Goal: Information Seeking & Learning: Check status

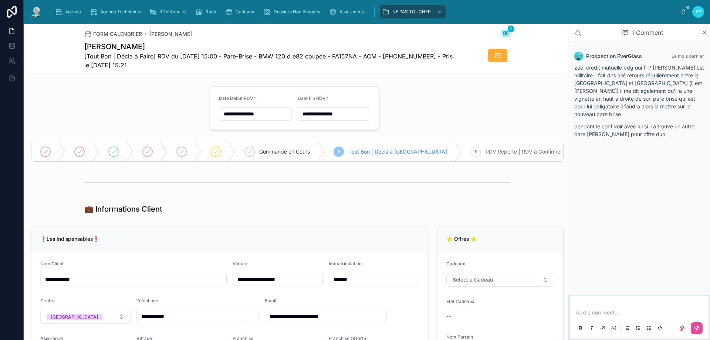
scroll to position [185, 0]
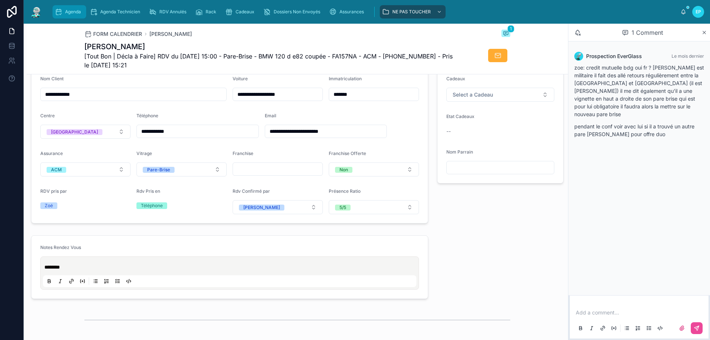
click at [71, 9] on span "Agenda" at bounding box center [73, 12] width 16 height 6
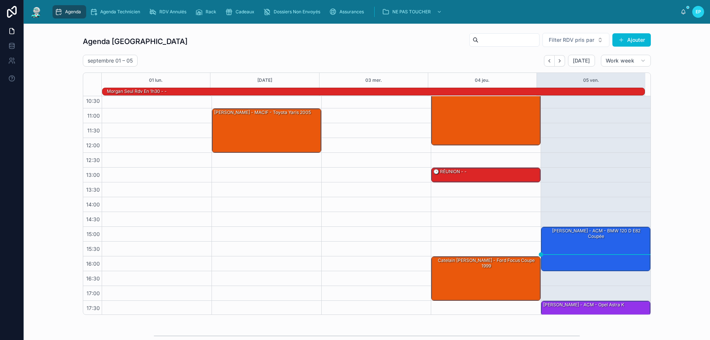
scroll to position [48, 0]
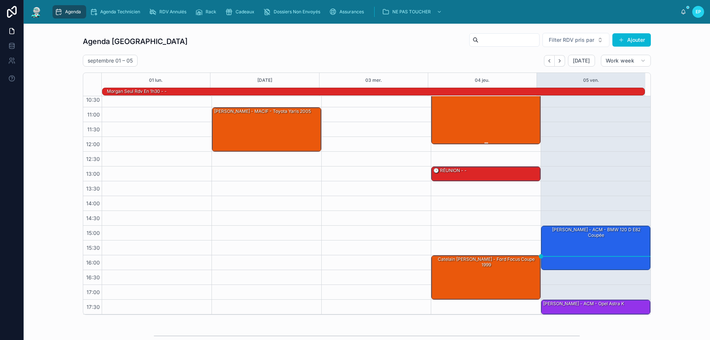
click at [466, 127] on div "DEBIAIS Loris - MAAF - Tesla model 3" at bounding box center [486, 103] width 107 height 80
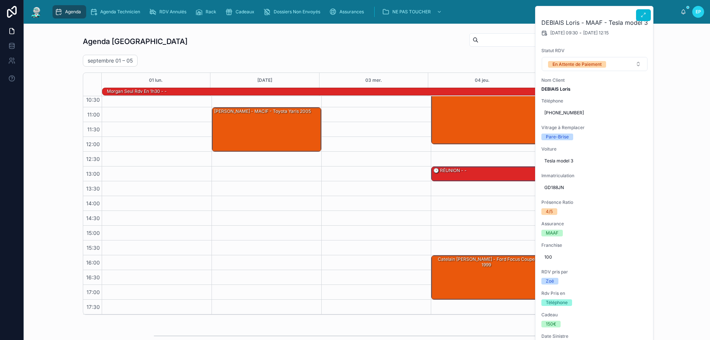
click at [645, 9] on div at bounding box center [643, 13] width 15 height 15
click at [645, 15] on icon at bounding box center [644, 15] width 6 height 6
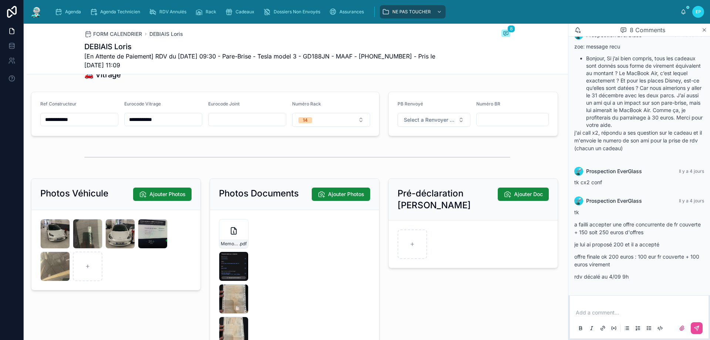
scroll to position [1098, 0]
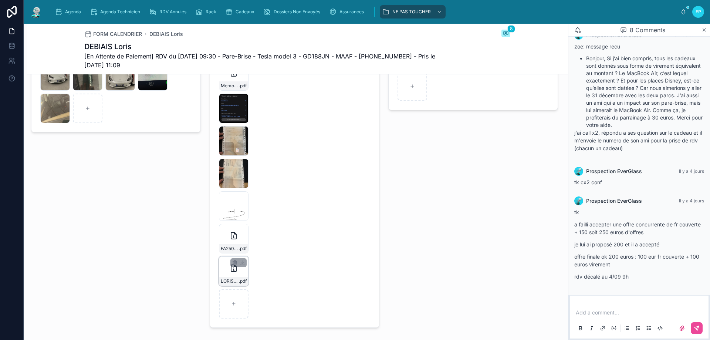
click at [222, 275] on div "LORIS-DEBIAIS-FA2509-0003 .pdf" at bounding box center [234, 271] width 30 height 30
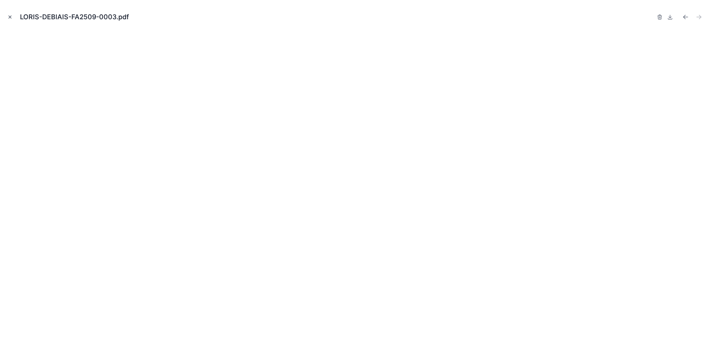
click at [9, 17] on icon "Close modal" at bounding box center [9, 16] width 5 height 5
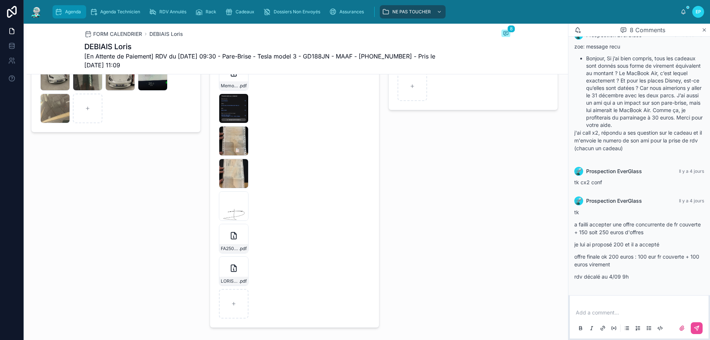
click at [70, 11] on span "Agenda" at bounding box center [73, 12] width 16 height 6
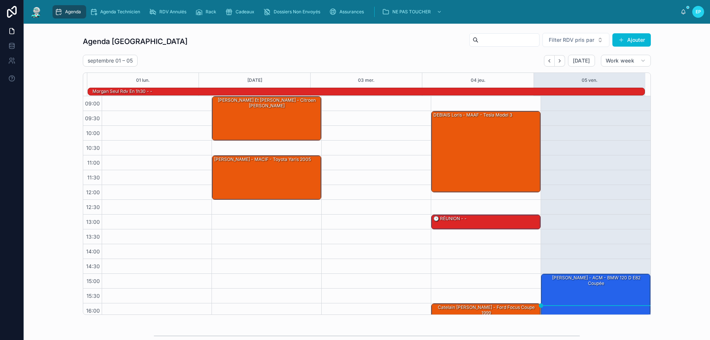
scroll to position [48, 0]
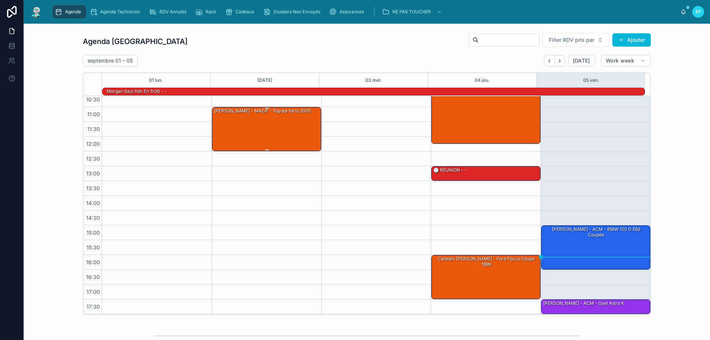
click at [278, 129] on div "[PERSON_NAME] - MACIF - Toyota Yaris 2005" at bounding box center [266, 128] width 107 height 43
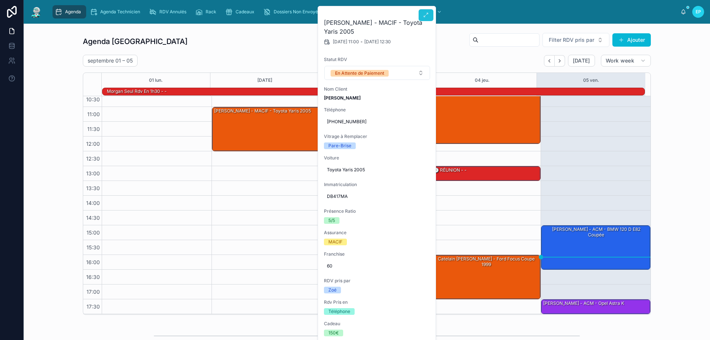
click at [423, 15] on icon at bounding box center [426, 15] width 6 height 6
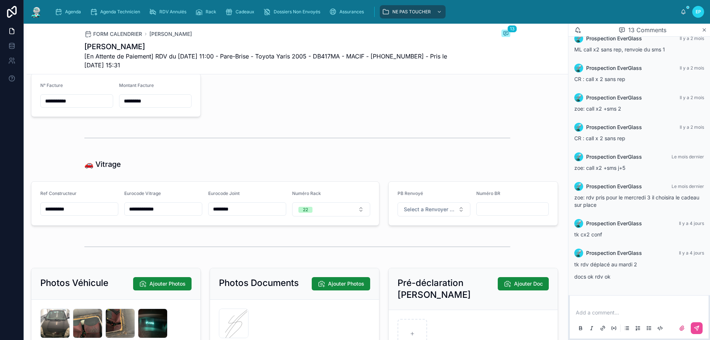
scroll to position [1184, 0]
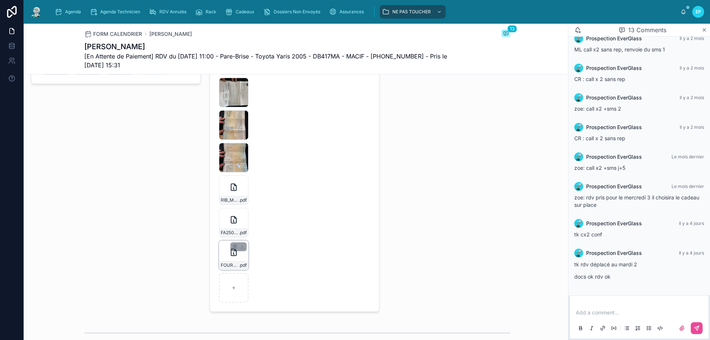
click at [224, 261] on div "FOURNIER-SEVERIN-FA2509-0002 .pdf" at bounding box center [234, 255] width 30 height 30
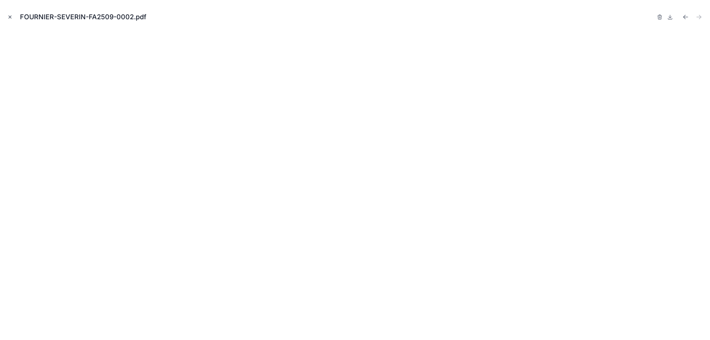
click at [8, 18] on icon "Close modal" at bounding box center [9, 16] width 5 height 5
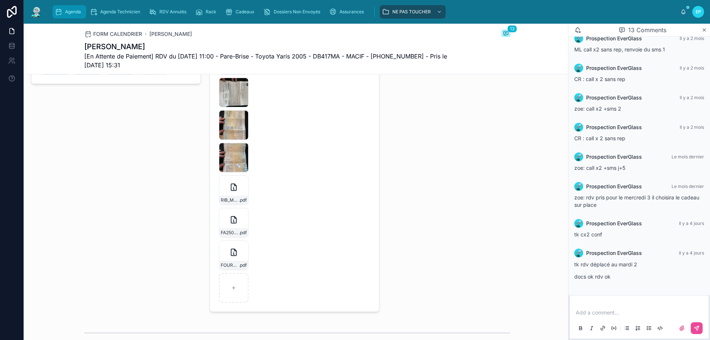
click at [69, 14] on span "Agenda" at bounding box center [73, 12] width 16 height 6
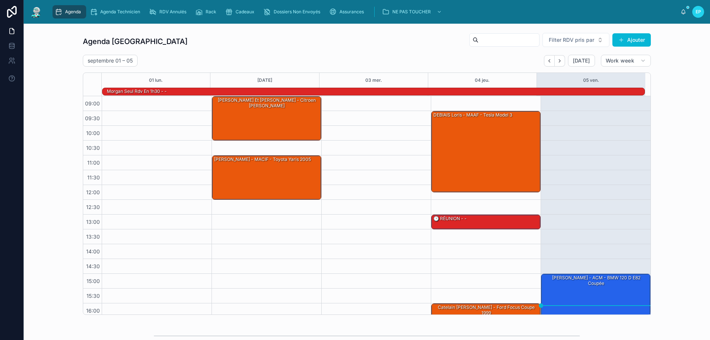
scroll to position [48, 0]
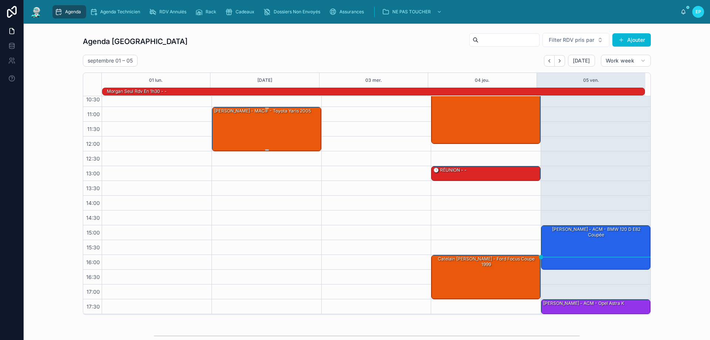
click at [241, 121] on div "[PERSON_NAME] - MACIF - Toyota Yaris 2005" at bounding box center [266, 128] width 107 height 43
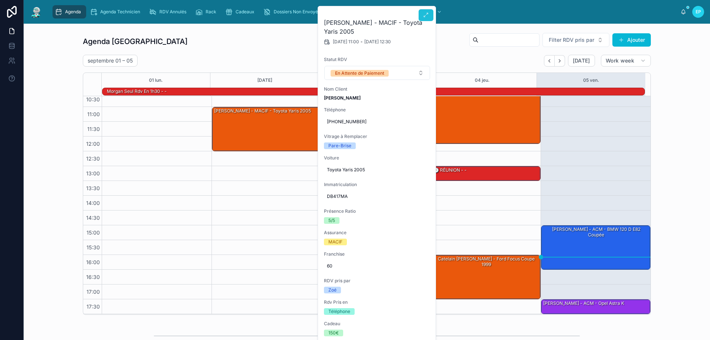
click at [425, 16] on icon at bounding box center [426, 15] width 6 height 6
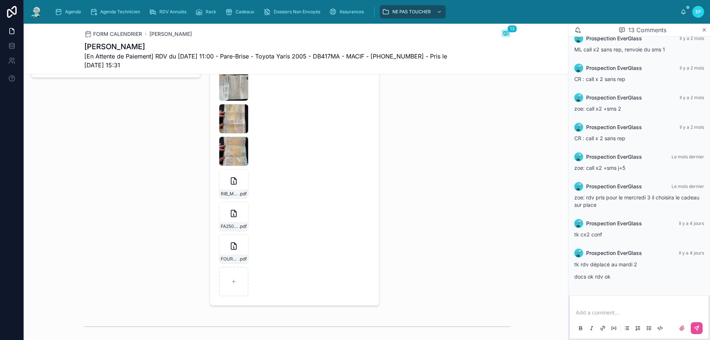
scroll to position [1221, 0]
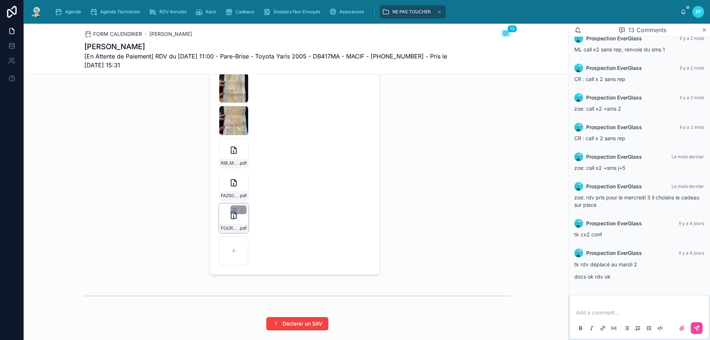
click at [222, 225] on div "FOURNIER-SEVERIN-FA2509-0002 .pdf" at bounding box center [234, 218] width 30 height 30
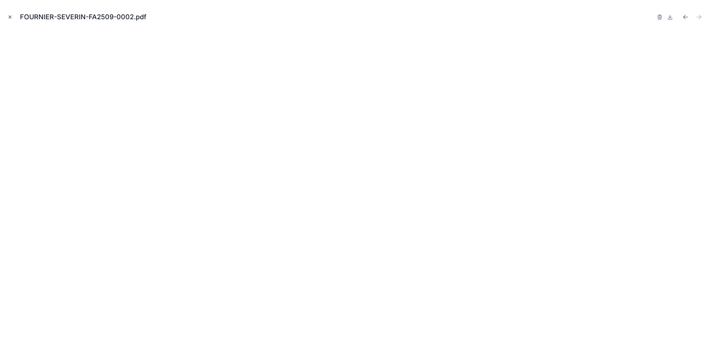
click at [12, 17] on icon "Close modal" at bounding box center [9, 16] width 5 height 5
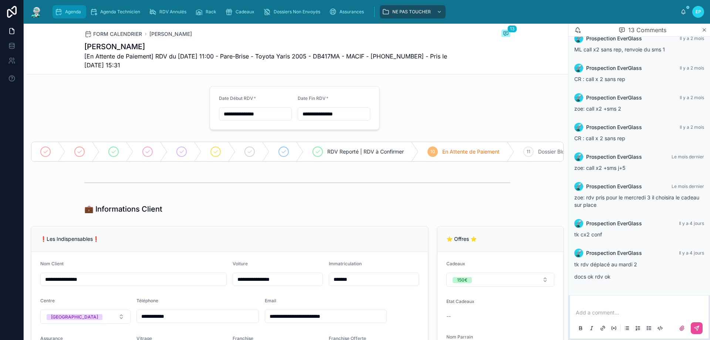
click at [70, 12] on span "Agenda" at bounding box center [73, 12] width 16 height 6
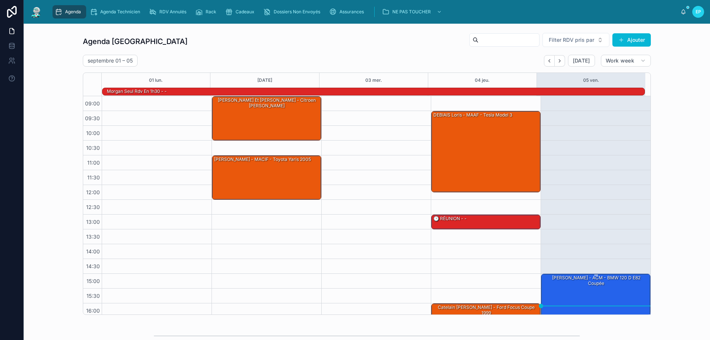
click at [577, 293] on div "Lenny Lecocq - ACM - BMW 120 d e82 coupée" at bounding box center [596, 295] width 107 height 43
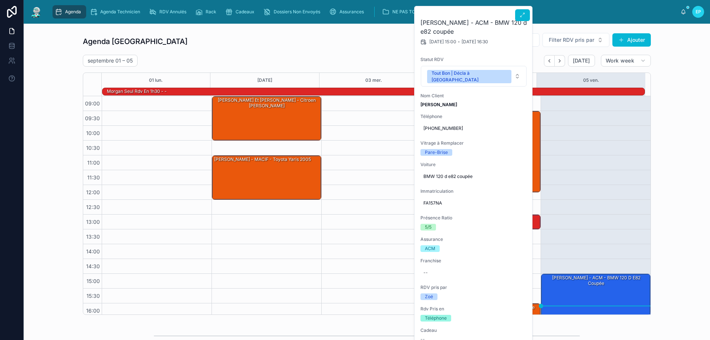
click at [499, 114] on span "Téléphone" at bounding box center [474, 117] width 107 height 6
click at [522, 14] on icon at bounding box center [523, 15] width 6 height 6
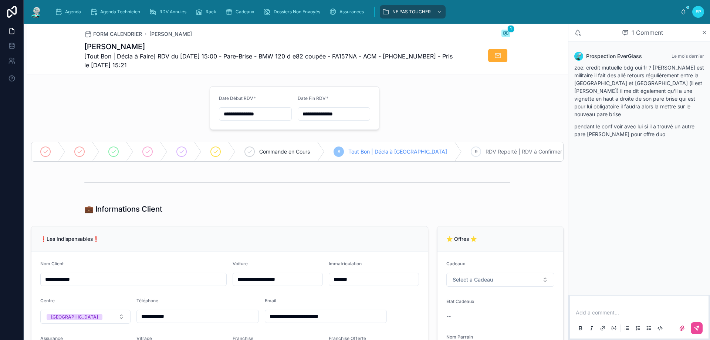
click at [227, 112] on input "**********" at bounding box center [255, 114] width 72 height 10
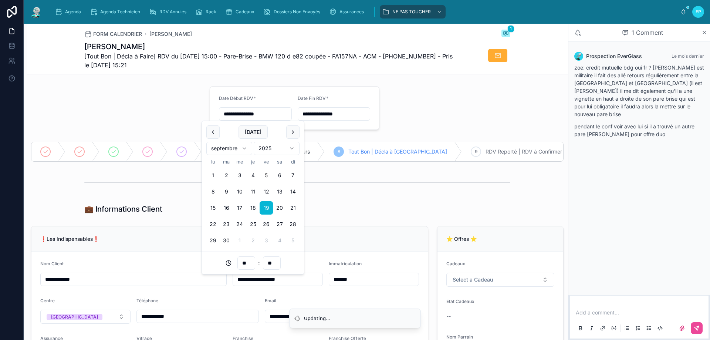
type input "**********"
click at [306, 112] on input "**********" at bounding box center [334, 114] width 72 height 10
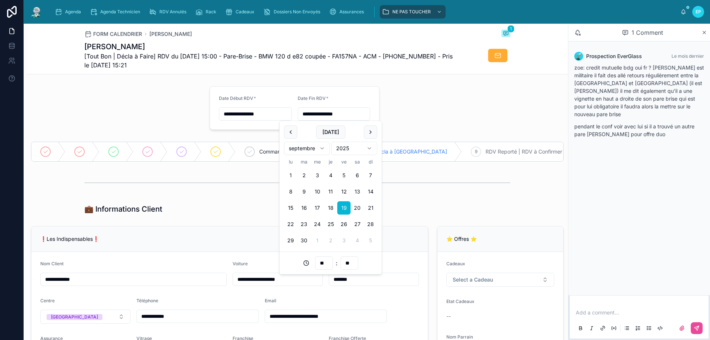
type input "**********"
click at [174, 98] on div at bounding box center [116, 108] width 179 height 50
click at [67, 11] on span "Agenda" at bounding box center [73, 12] width 16 height 6
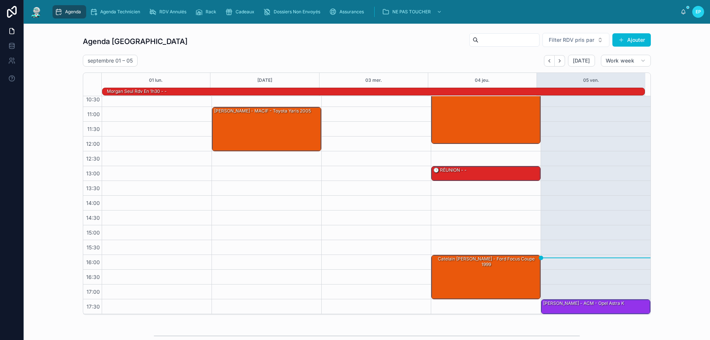
scroll to position [48, 0]
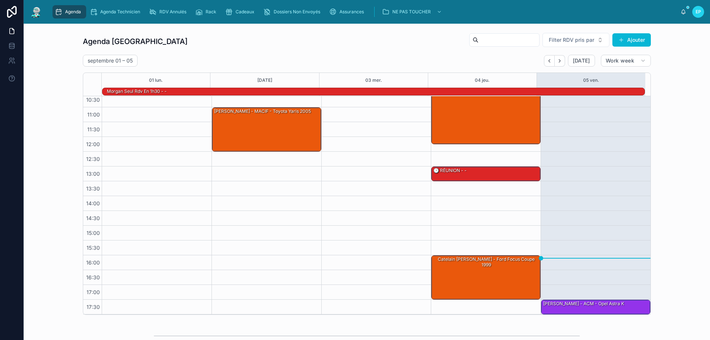
click at [551, 143] on div "17:30 – 19:00 Perrin Nicolas - ACM - Opel astra k" at bounding box center [596, 181] width 110 height 266
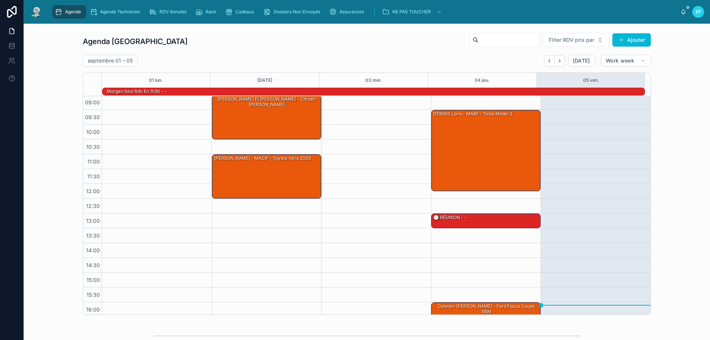
scroll to position [0, 0]
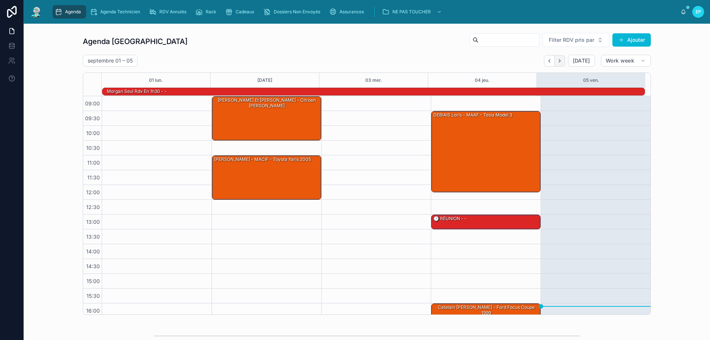
click at [561, 63] on icon "Next" at bounding box center [560, 61] width 6 height 6
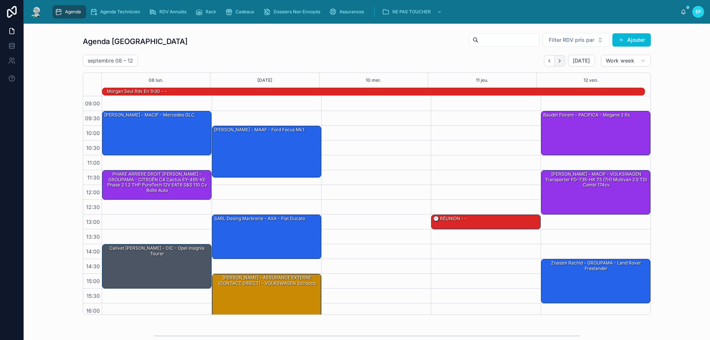
click at [556, 64] on button "Next" at bounding box center [560, 60] width 10 height 11
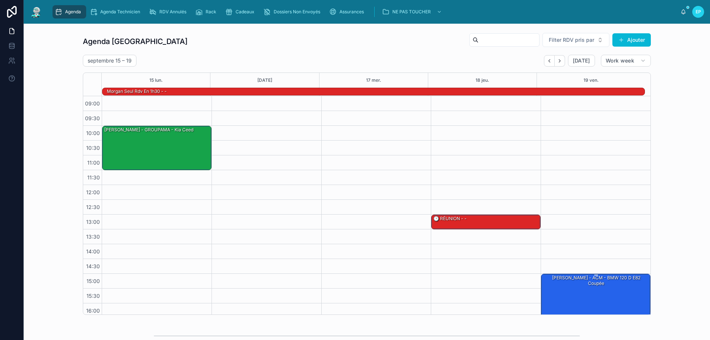
click at [604, 298] on div "Lenny Lecocq - ACM - BMW 120 d e82 coupée" at bounding box center [596, 295] width 107 height 43
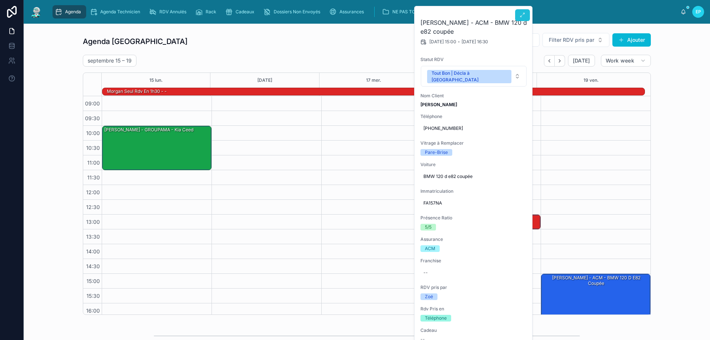
click at [522, 11] on button at bounding box center [522, 15] width 15 height 12
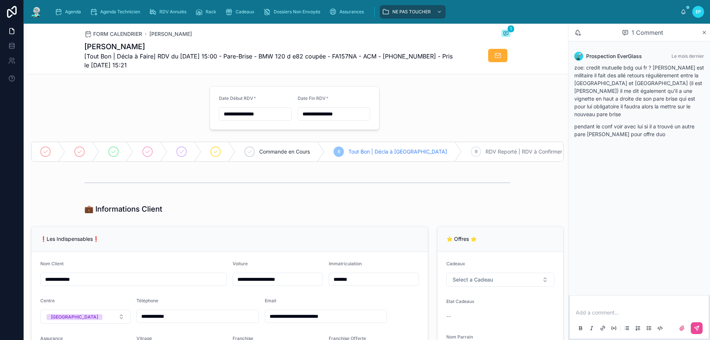
click at [610, 314] on p at bounding box center [641, 312] width 130 height 7
click at [612, 304] on span "**********" at bounding box center [594, 305] width 36 height 5
click at [593, 304] on span "**********" at bounding box center [624, 305] width 97 height 5
drag, startPoint x: 595, startPoint y: 305, endPoint x: 596, endPoint y: 300, distance: 4.5
click at [595, 304] on span "**********" at bounding box center [624, 305] width 97 height 5
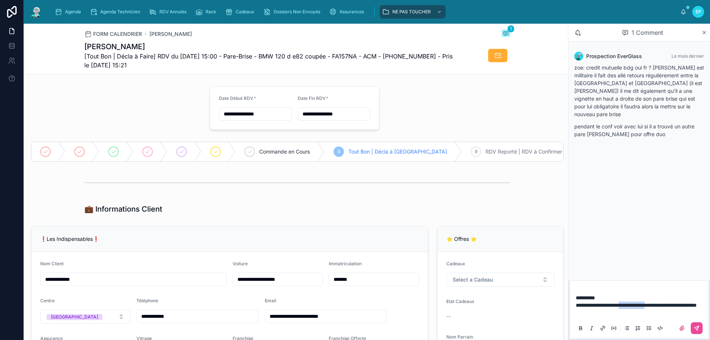
drag, startPoint x: 662, startPoint y: 297, endPoint x: 627, endPoint y: 297, distance: 35.1
click at [627, 303] on span "**********" at bounding box center [636, 305] width 121 height 5
click at [671, 305] on span "**********" at bounding box center [623, 305] width 95 height 5
drag, startPoint x: 661, startPoint y: 300, endPoint x: 676, endPoint y: 312, distance: 19.1
click at [676, 312] on p at bounding box center [641, 312] width 130 height 7
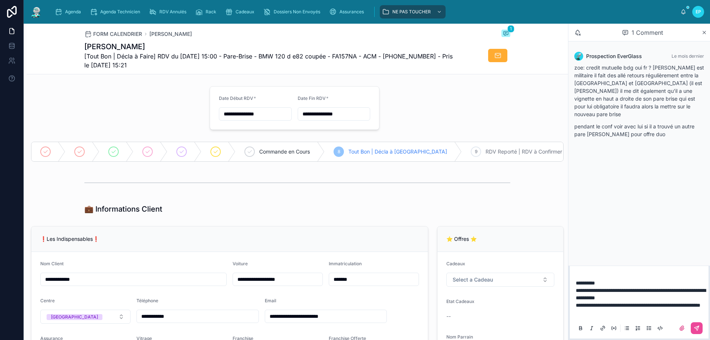
click at [697, 303] on span "**********" at bounding box center [638, 305] width 125 height 5
click at [605, 306] on span "**********" at bounding box center [638, 305] width 125 height 5
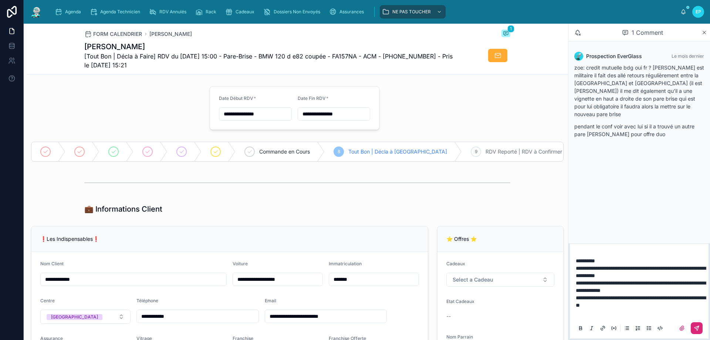
click at [701, 331] on button at bounding box center [697, 328] width 12 height 12
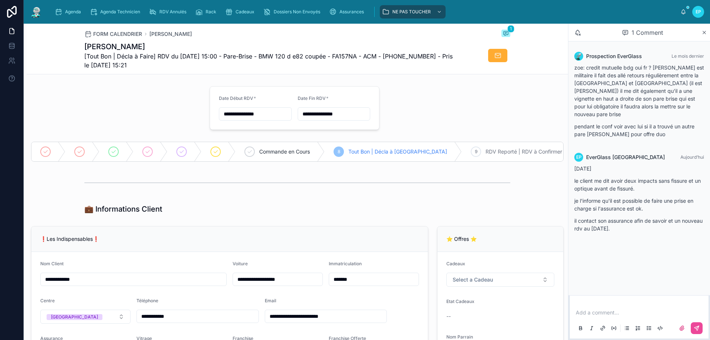
drag, startPoint x: 151, startPoint y: 93, endPoint x: 103, endPoint y: 67, distance: 54.6
click at [150, 93] on div at bounding box center [116, 108] width 179 height 50
click at [74, 13] on span "Agenda" at bounding box center [73, 12] width 16 height 6
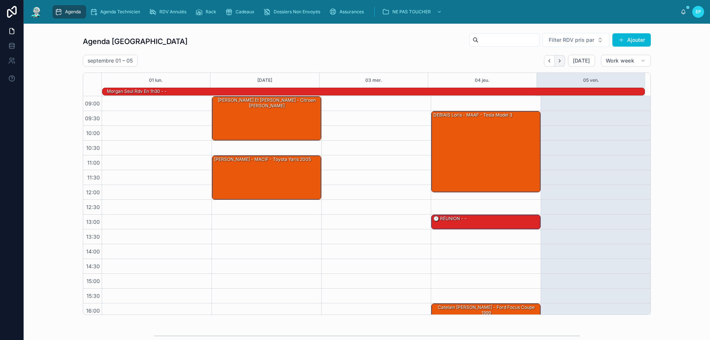
click at [560, 60] on icon "Next" at bounding box center [560, 61] width 6 height 6
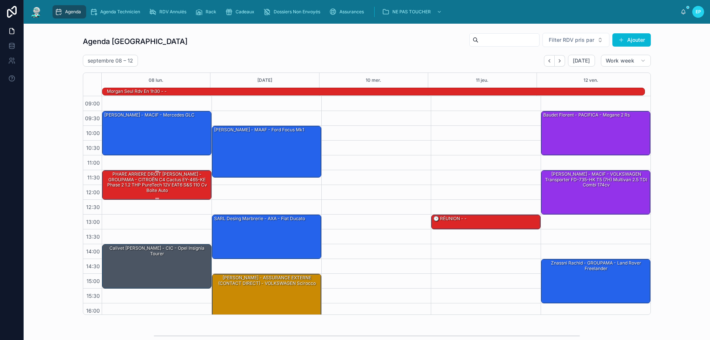
click at [179, 185] on div "PHARE ARRIERE DROIT OUDIN MONIQUE - GROUPAMA - CITROËN C4 Cactus EY-465-KE Phas…" at bounding box center [157, 182] width 107 height 23
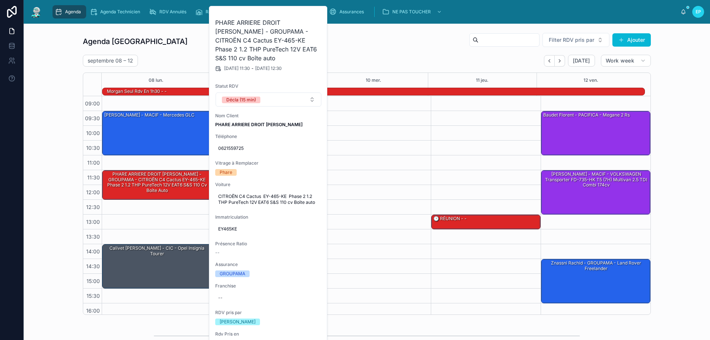
click at [161, 214] on div "09:30 – 11:00 Julie Reault - MACIF - Mercedes GLC 11:30 – 12:30 PHARE ARRIERE D…" at bounding box center [157, 229] width 110 height 266
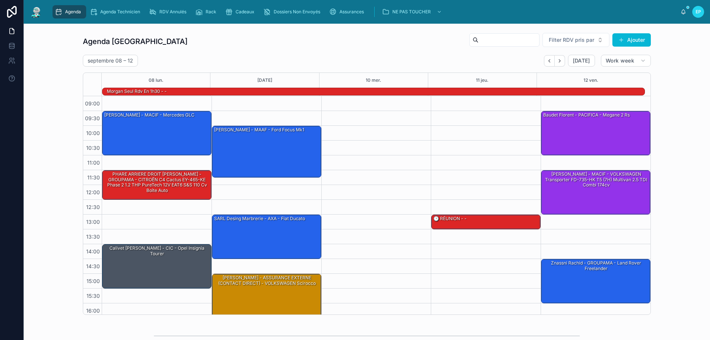
click at [78, 11] on span "Agenda" at bounding box center [73, 12] width 16 height 6
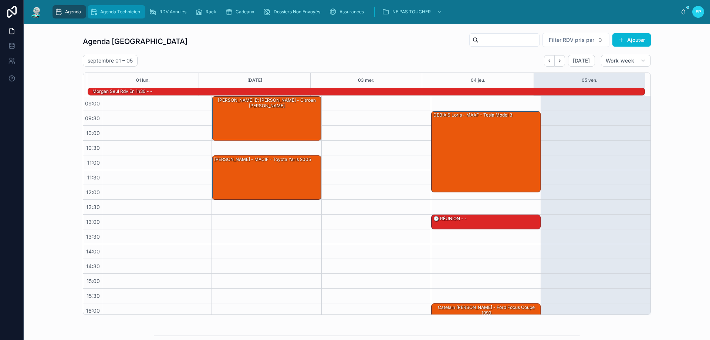
scroll to position [48, 0]
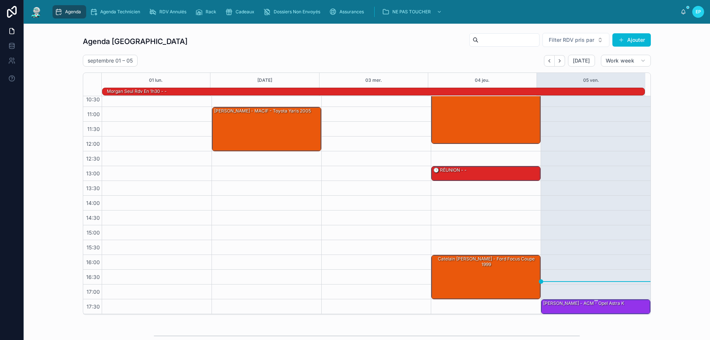
click at [589, 307] on div "[PERSON_NAME] - ACM - Opel astra k" at bounding box center [584, 303] width 82 height 7
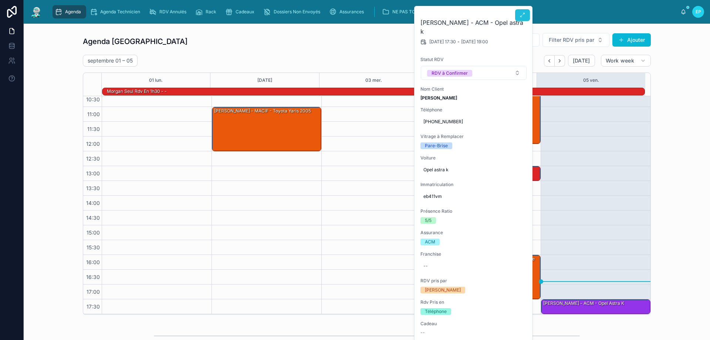
click at [522, 16] on icon at bounding box center [523, 15] width 6 height 6
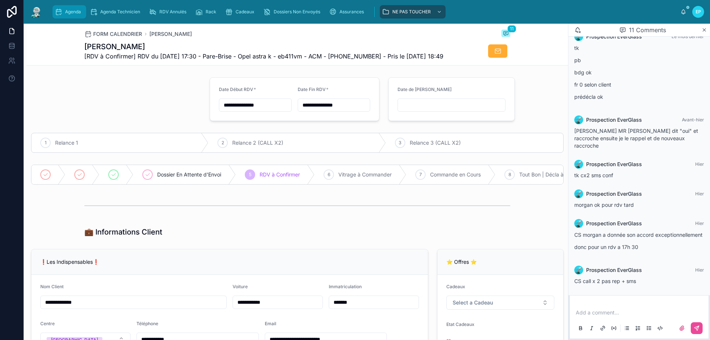
click at [67, 9] on span "Agenda" at bounding box center [73, 12] width 16 height 6
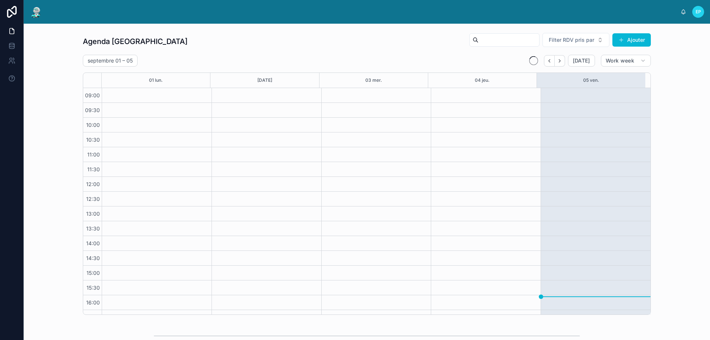
scroll to position [40, 0]
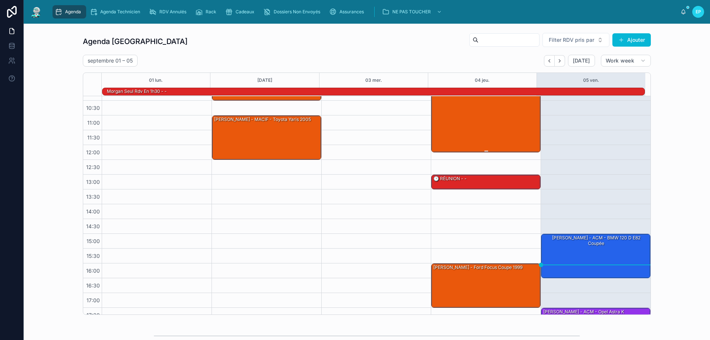
click at [482, 116] on div "DEBIAIS Loris - MAAF - Tesla model 3" at bounding box center [486, 111] width 107 height 80
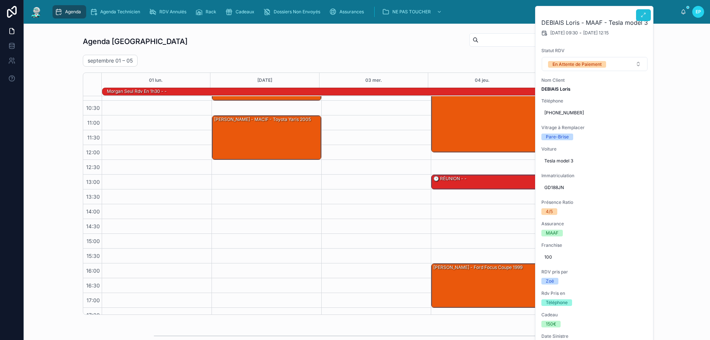
click at [643, 15] on icon at bounding box center [644, 15] width 6 height 6
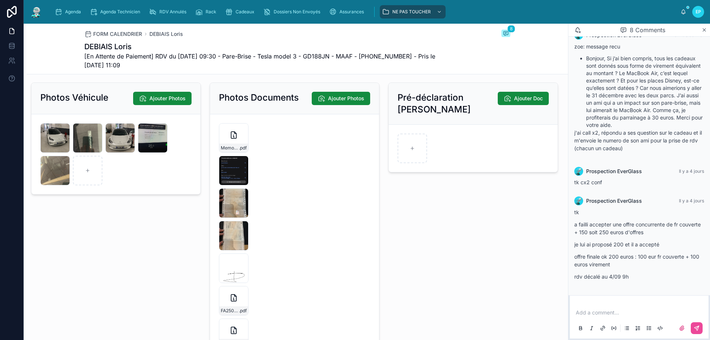
scroll to position [1073, 0]
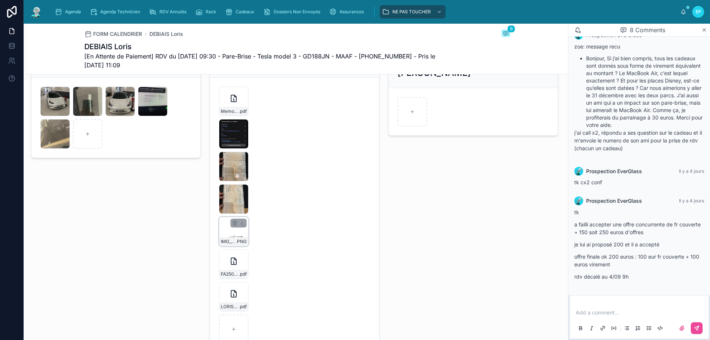
click at [234, 237] on div "IMG_0334 .PNG" at bounding box center [234, 232] width 30 height 30
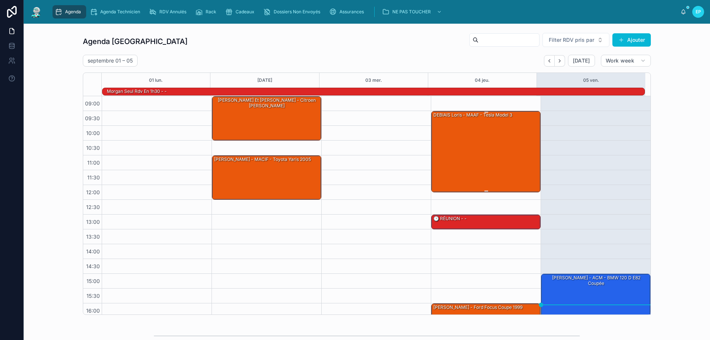
click at [480, 145] on div "DEBIAIS Loris - MAAF - Tesla model 3" at bounding box center [486, 151] width 107 height 80
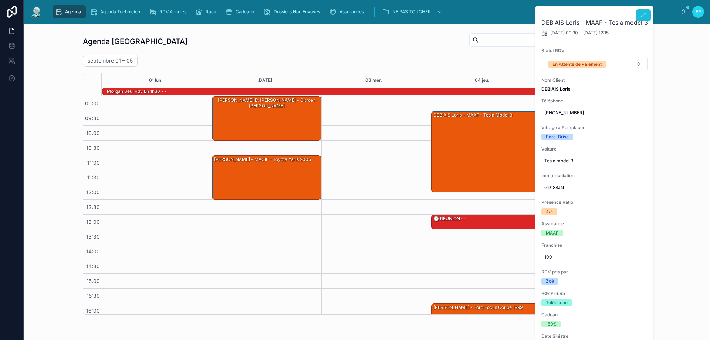
click at [645, 14] on icon at bounding box center [644, 15] width 6 height 6
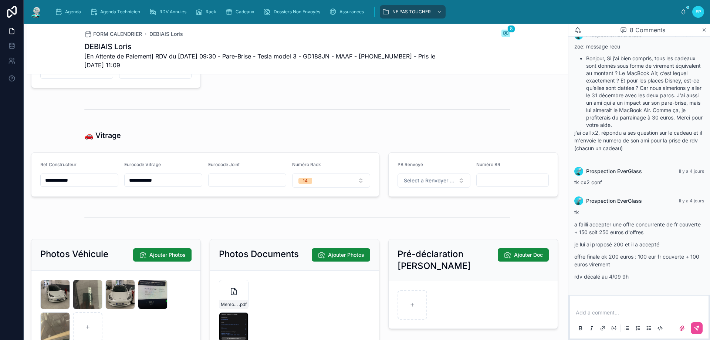
scroll to position [1073, 0]
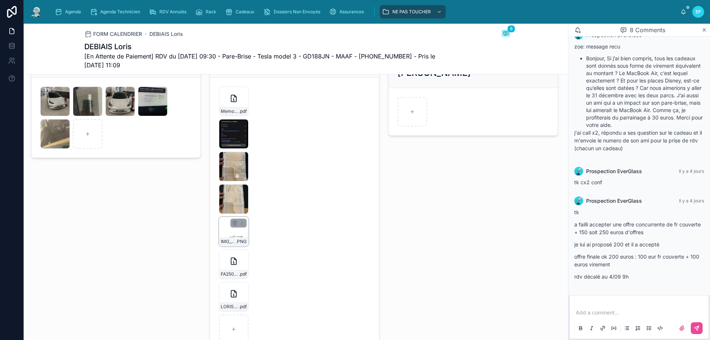
click at [231, 241] on div "IMG_0334 .PNG" at bounding box center [234, 232] width 30 height 30
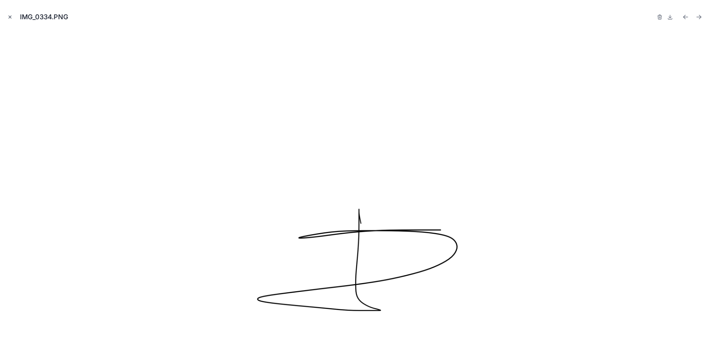
click at [11, 16] on icon "Close modal" at bounding box center [9, 16] width 5 height 5
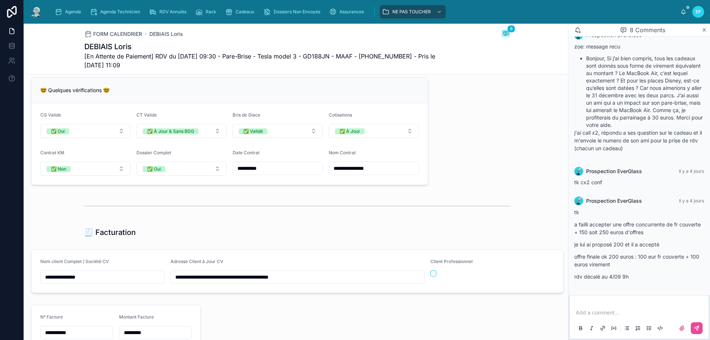
scroll to position [592, 0]
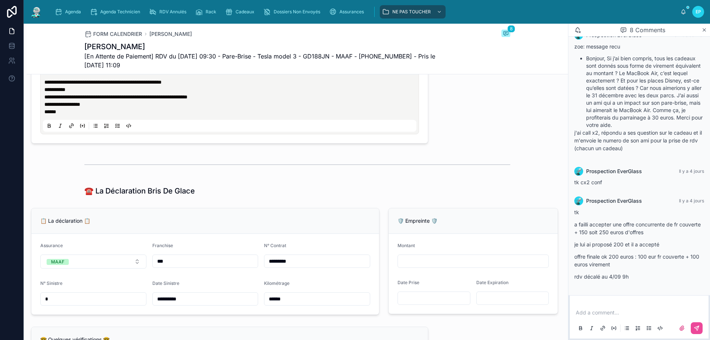
scroll to position [222, 0]
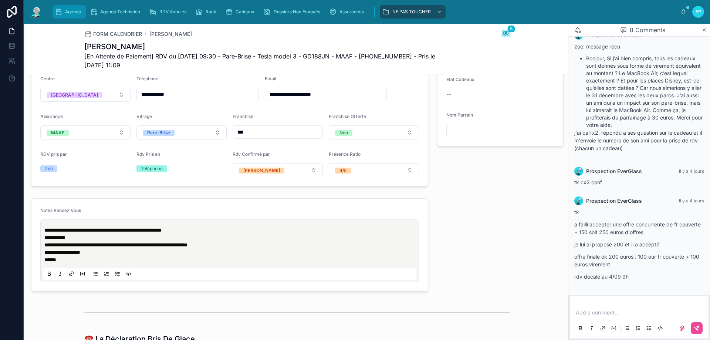
click at [80, 13] on span "Agenda" at bounding box center [73, 12] width 16 height 6
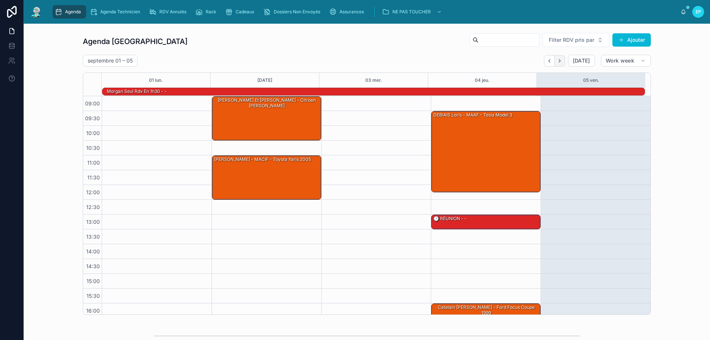
click at [557, 61] on icon "Next" at bounding box center [560, 61] width 6 height 6
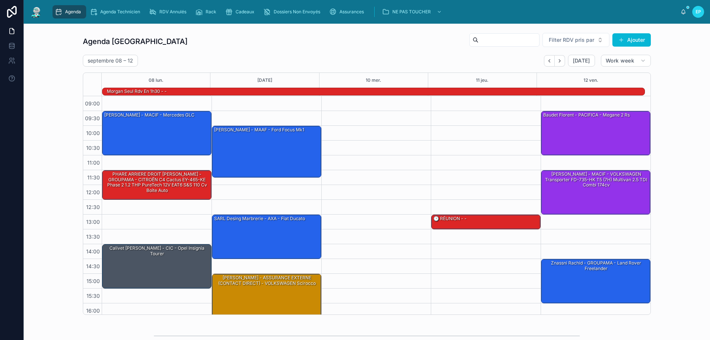
drag, startPoint x: 404, startPoint y: 178, endPoint x: 394, endPoint y: 180, distance: 9.8
click at [404, 180] on div at bounding box center [376, 229] width 110 height 266
click at [560, 58] on icon "Next" at bounding box center [560, 61] width 6 height 6
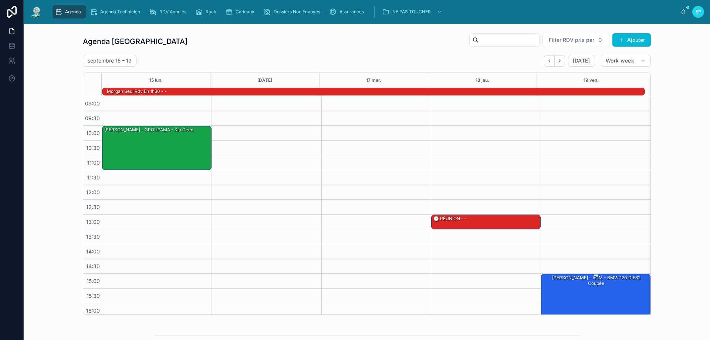
click at [585, 300] on div "Lenny Lecocq - ACM - BMW 120 d e82 coupée" at bounding box center [596, 295] width 107 height 43
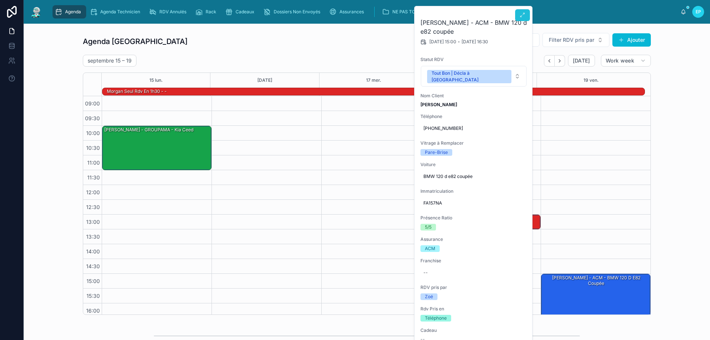
click at [523, 18] on button at bounding box center [522, 15] width 15 height 12
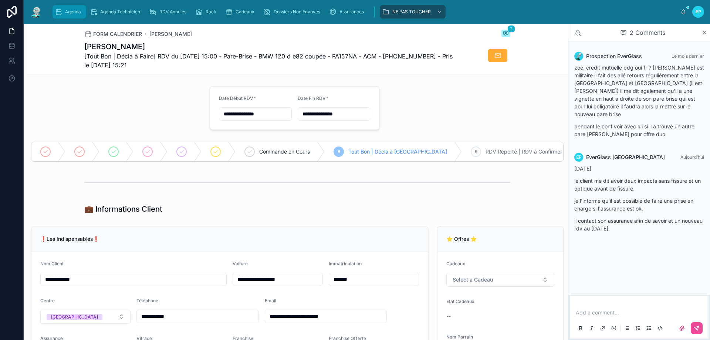
click at [68, 13] on span "Agenda" at bounding box center [73, 12] width 16 height 6
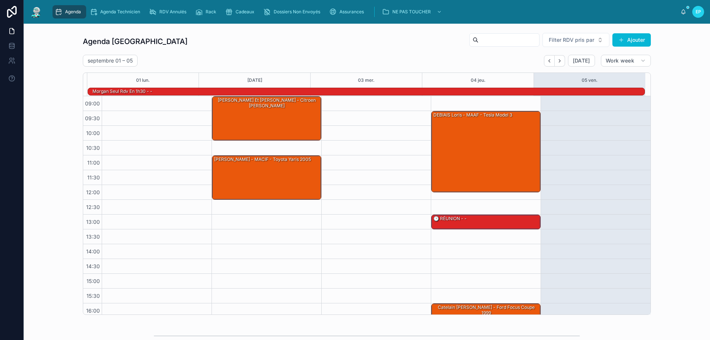
scroll to position [48, 0]
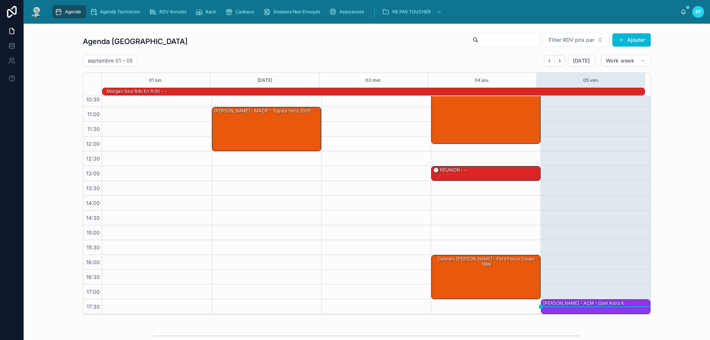
click at [53, 5] on link "Agenda" at bounding box center [70, 11] width 34 height 13
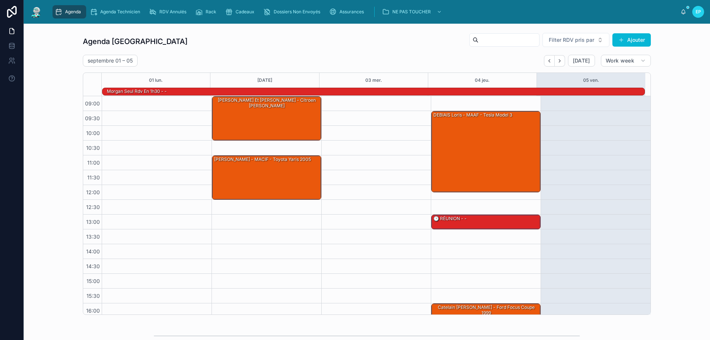
scroll to position [48, 0]
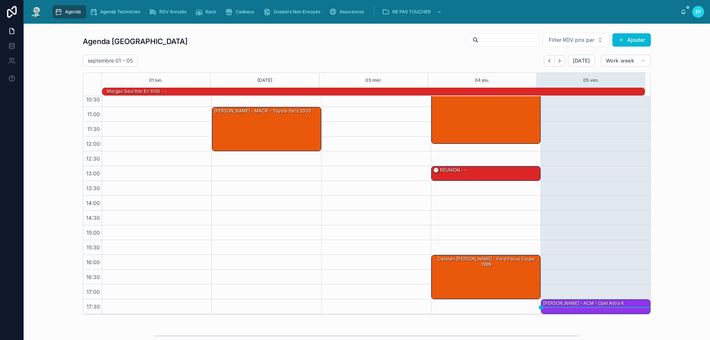
click at [53, 5] on link "Agenda" at bounding box center [70, 11] width 34 height 13
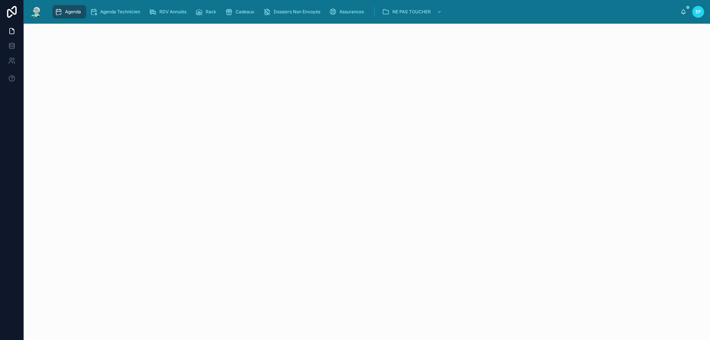
click at [53, 5] on link "Agenda" at bounding box center [70, 11] width 34 height 13
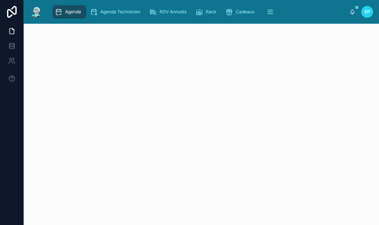
click at [53, 5] on link "Agenda" at bounding box center [70, 11] width 34 height 13
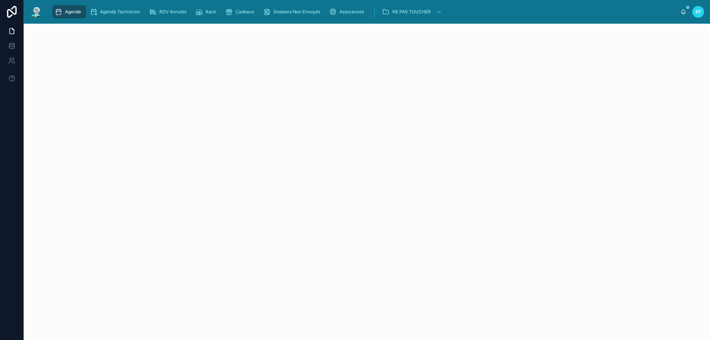
click at [340, 109] on div at bounding box center [367, 182] width 687 height 316
click at [71, 9] on span "Agenda" at bounding box center [73, 12] width 16 height 6
click at [74, 11] on span "Agenda" at bounding box center [73, 12] width 16 height 6
click at [205, 12] on div "Rack" at bounding box center [207, 12] width 24 height 12
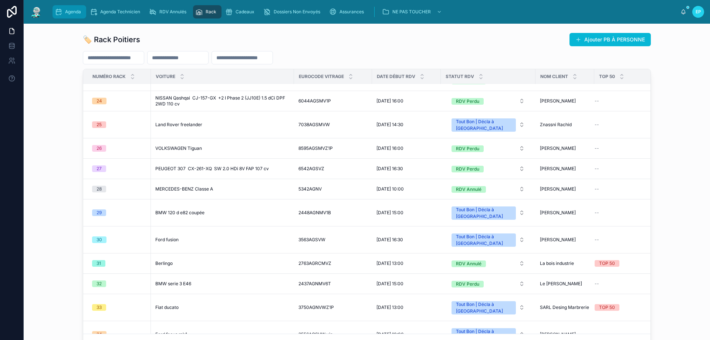
click at [70, 10] on span "Agenda" at bounding box center [73, 12] width 16 height 6
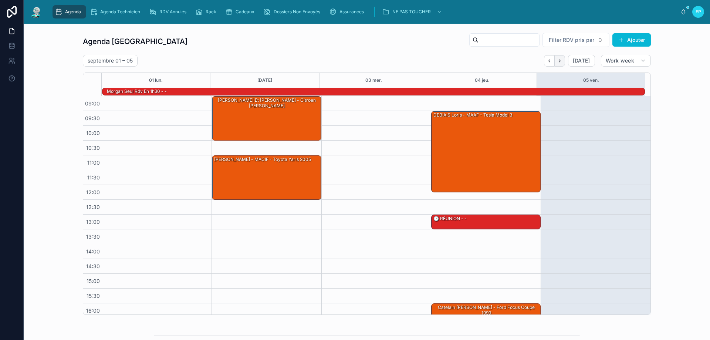
click at [559, 64] on button "Next" at bounding box center [560, 60] width 10 height 11
